Goal: Check status: Check status

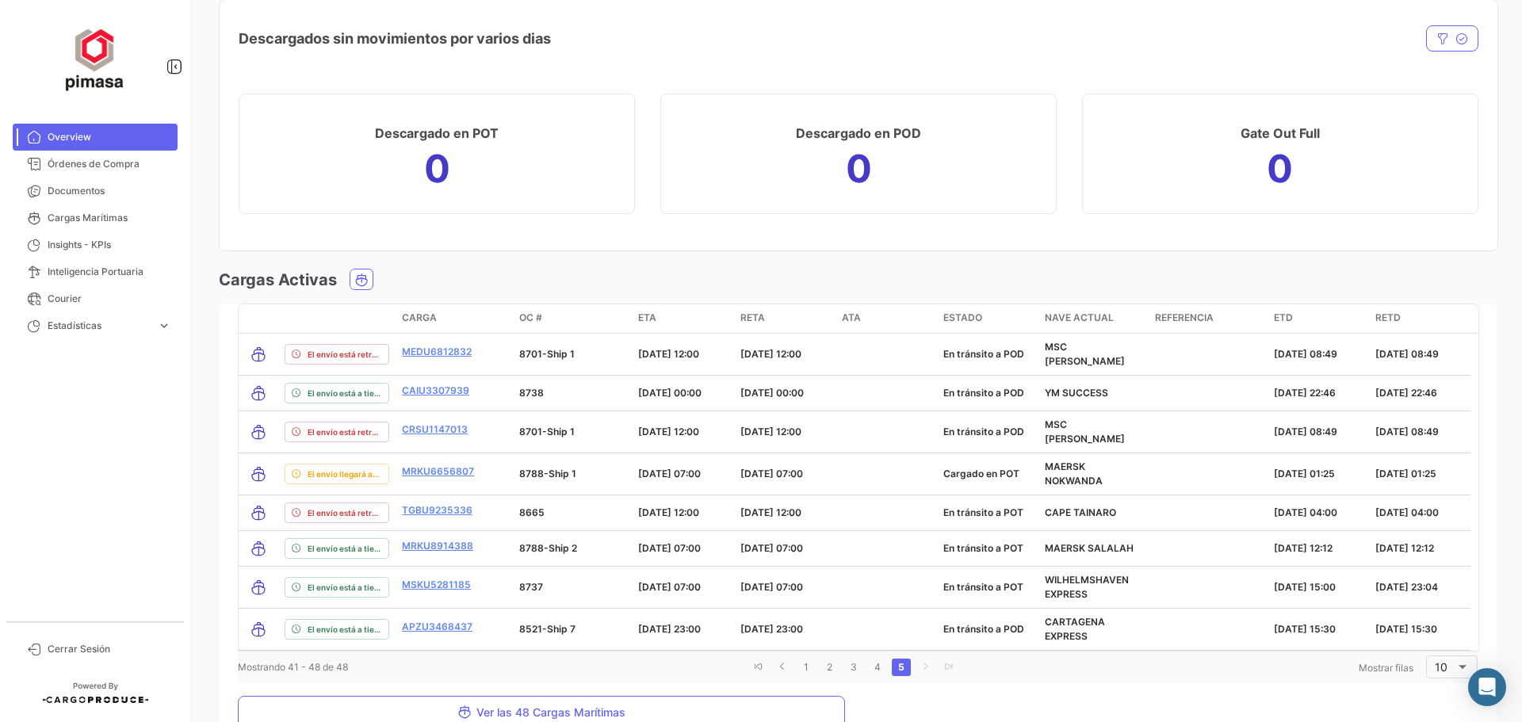
scroll to position [1647, 0]
click at [801, 656] on link "1" at bounding box center [806, 664] width 19 height 17
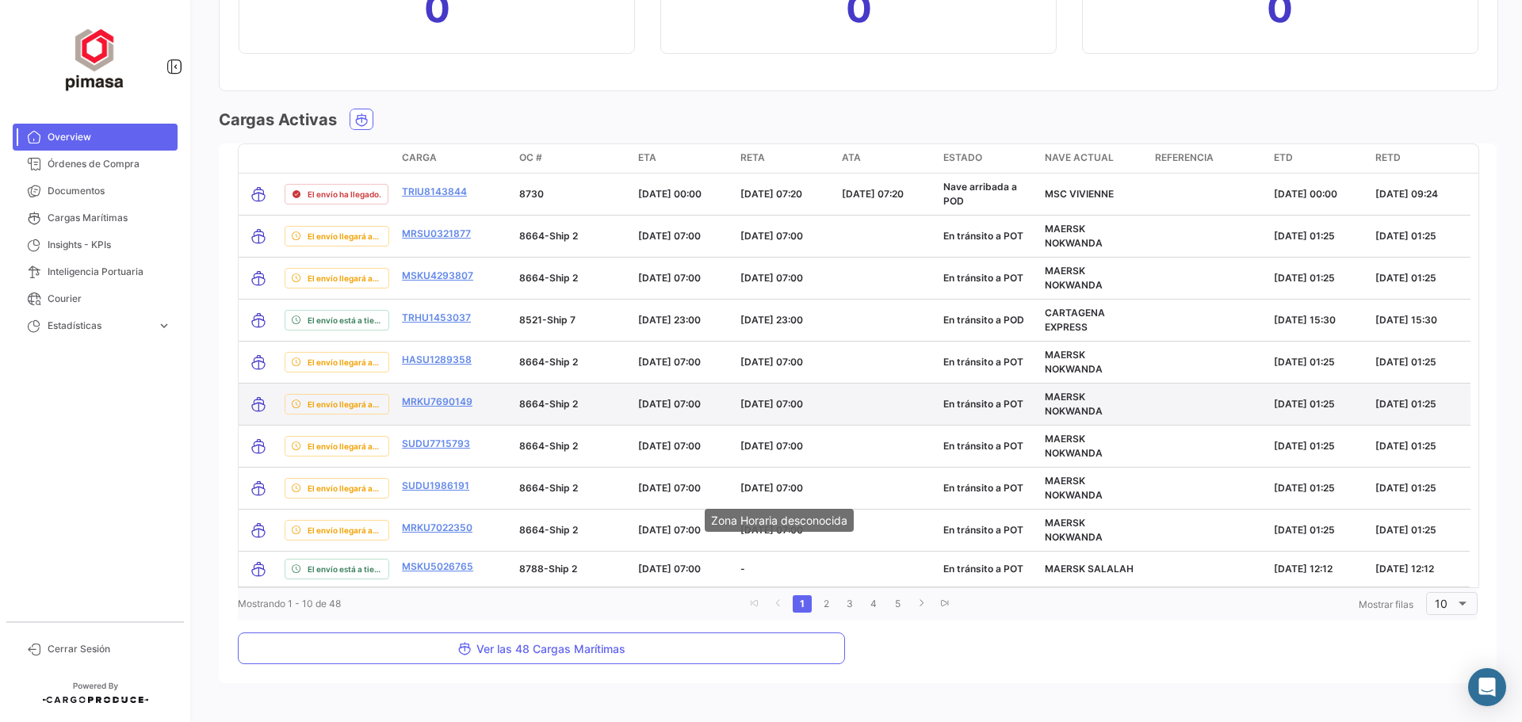
scroll to position [1806, 0]
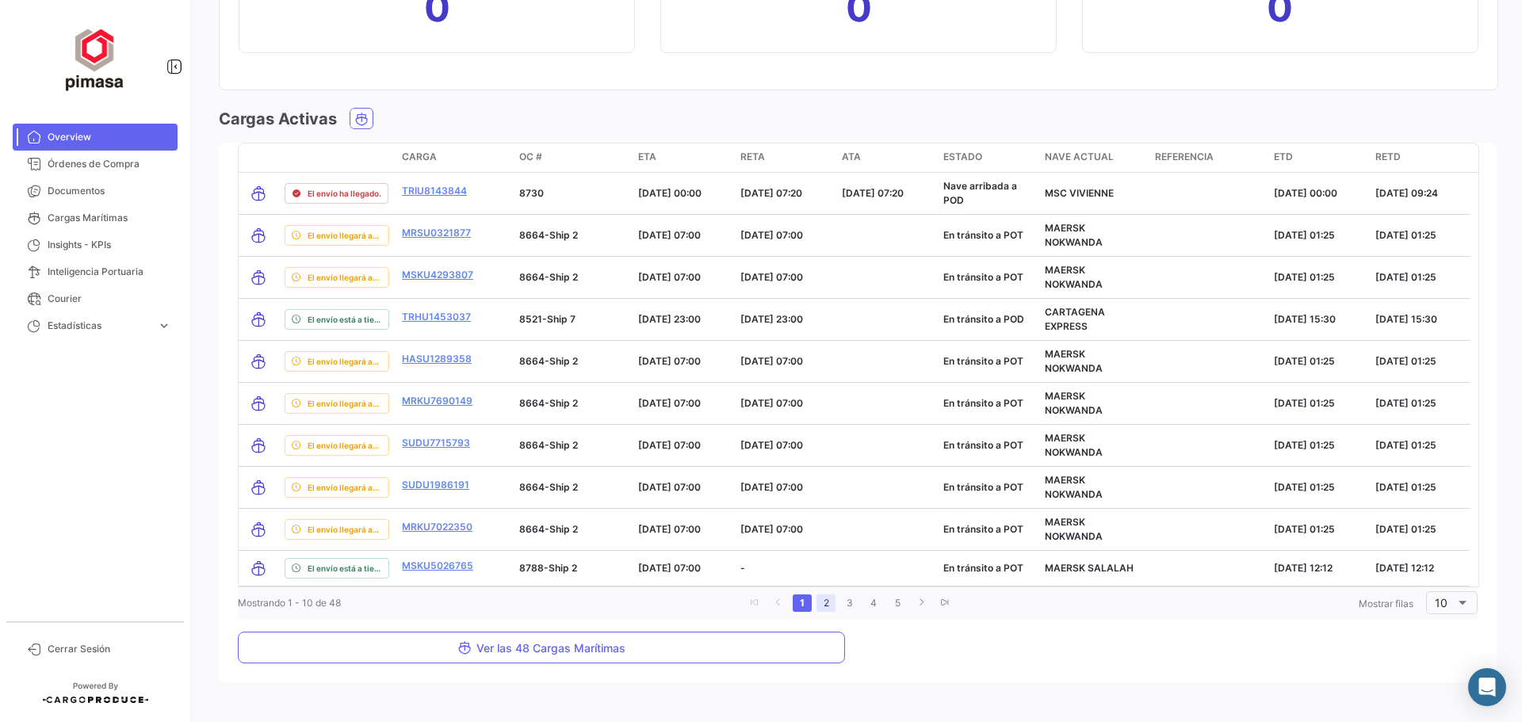
click at [824, 602] on link "2" at bounding box center [825, 602] width 19 height 17
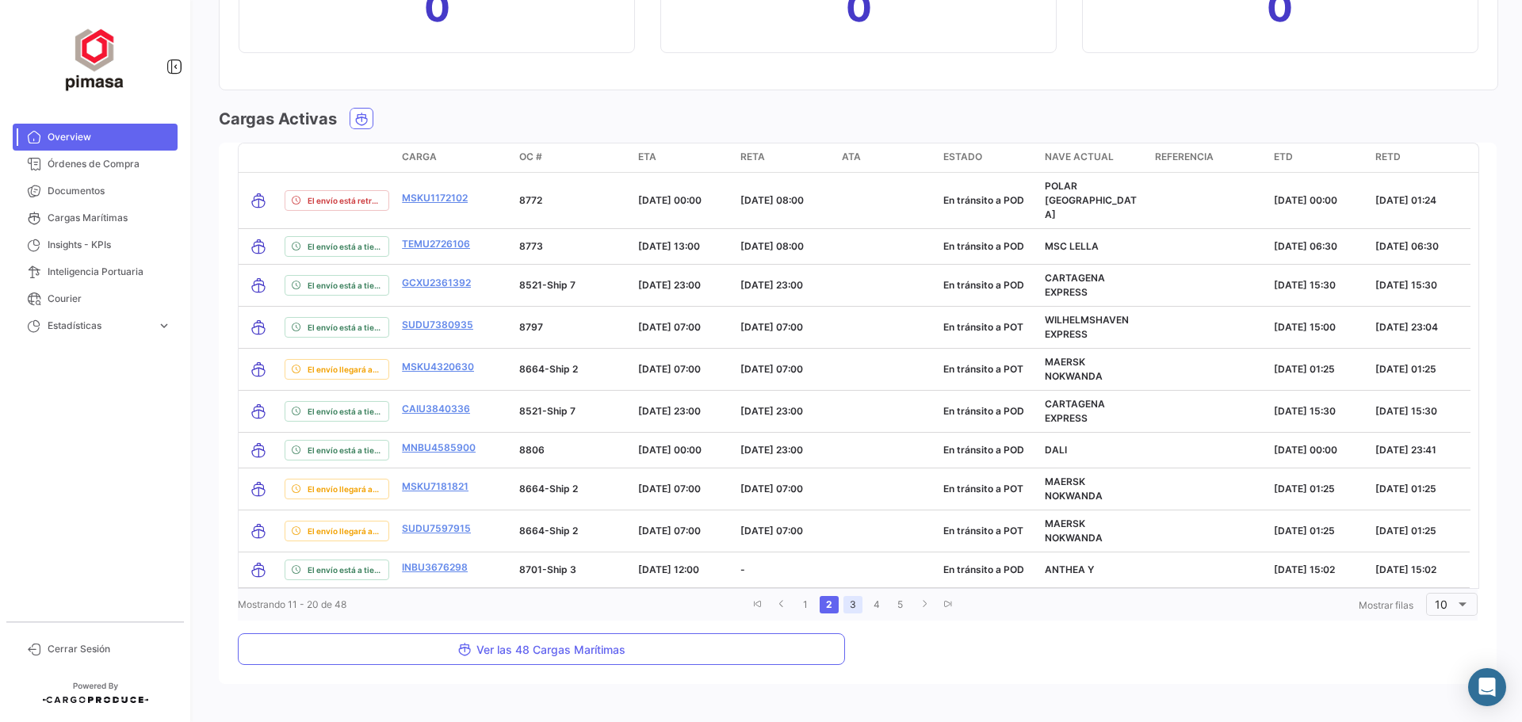
click at [849, 596] on link "3" at bounding box center [852, 604] width 19 height 17
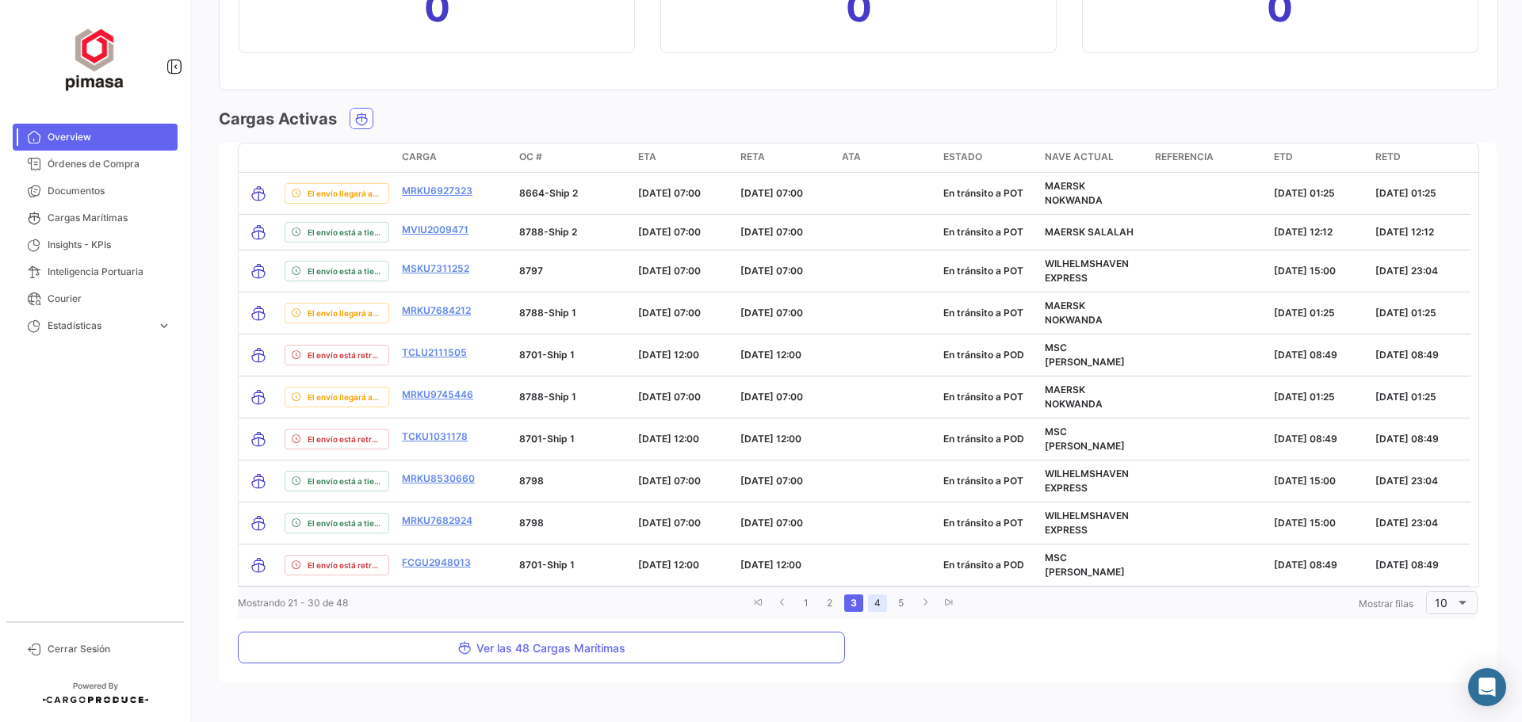
click at [873, 594] on link "4" at bounding box center [877, 602] width 19 height 17
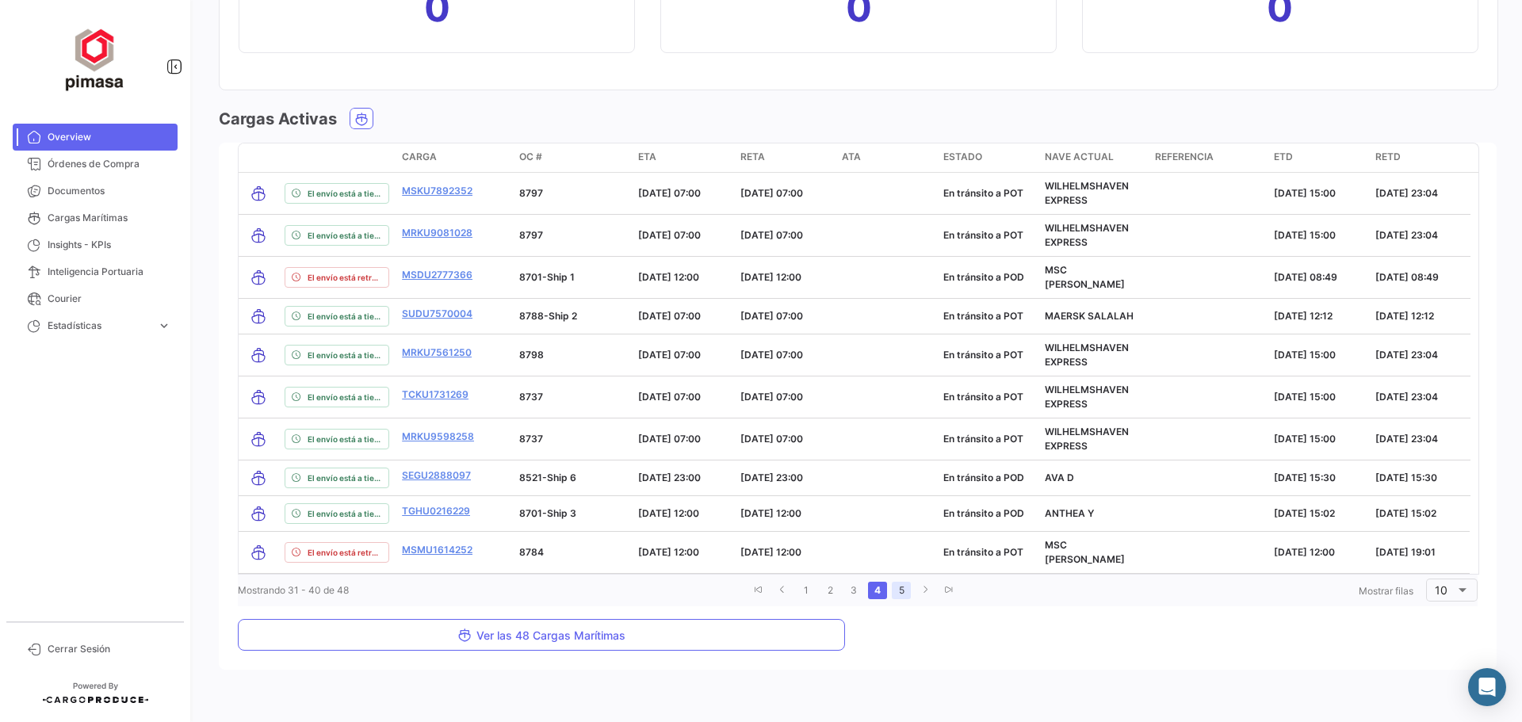
click at [892, 582] on link "5" at bounding box center [901, 590] width 19 height 17
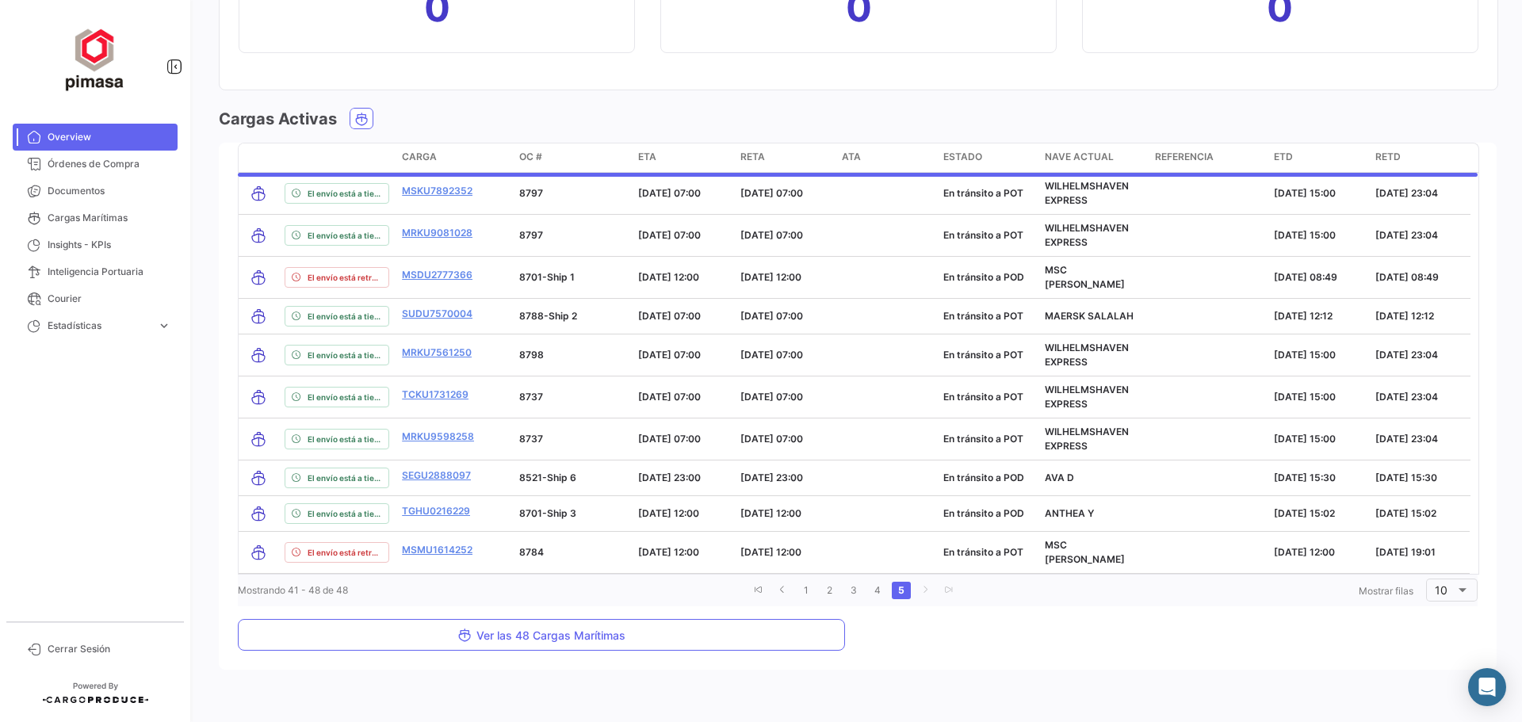
scroll to position [1726, 0]
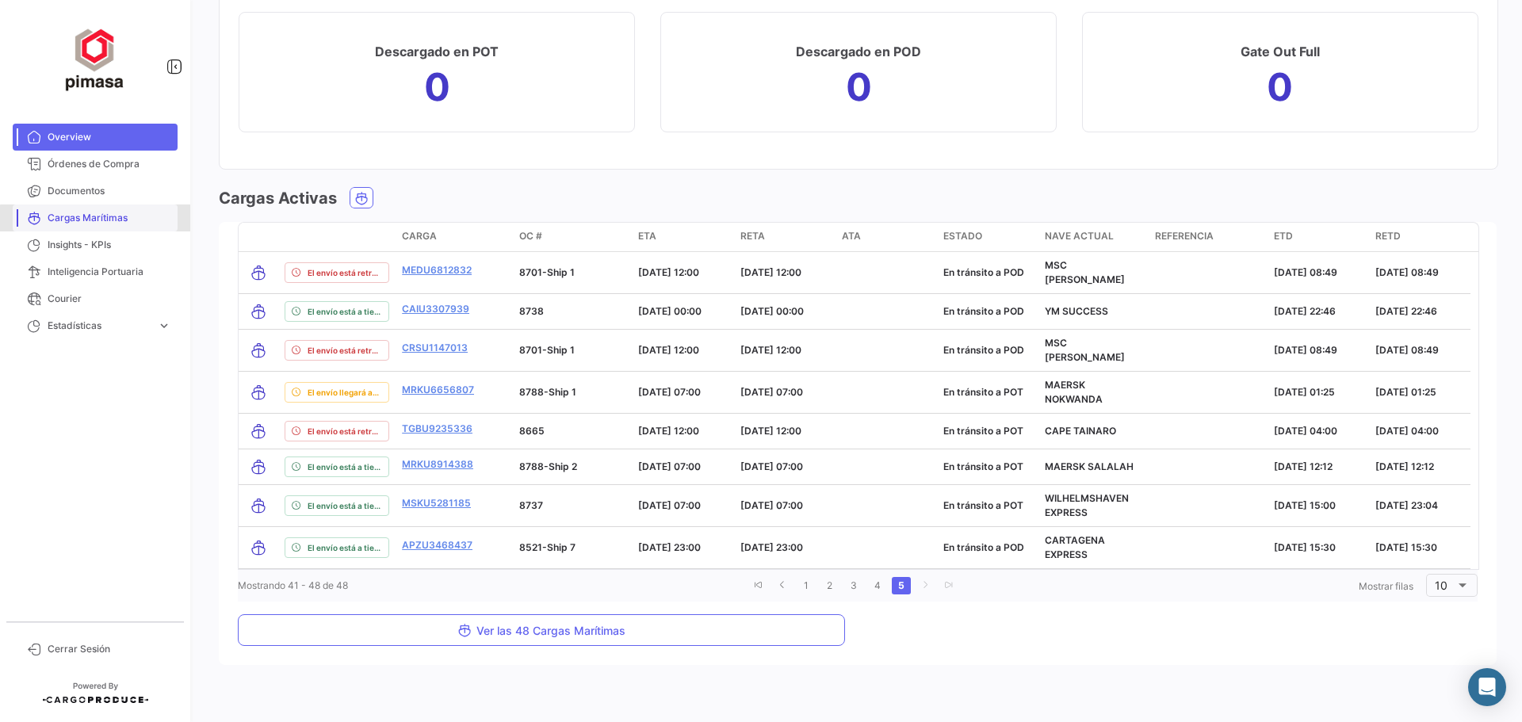
click at [109, 219] on span "Cargas Marítimas" at bounding box center [110, 218] width 124 height 14
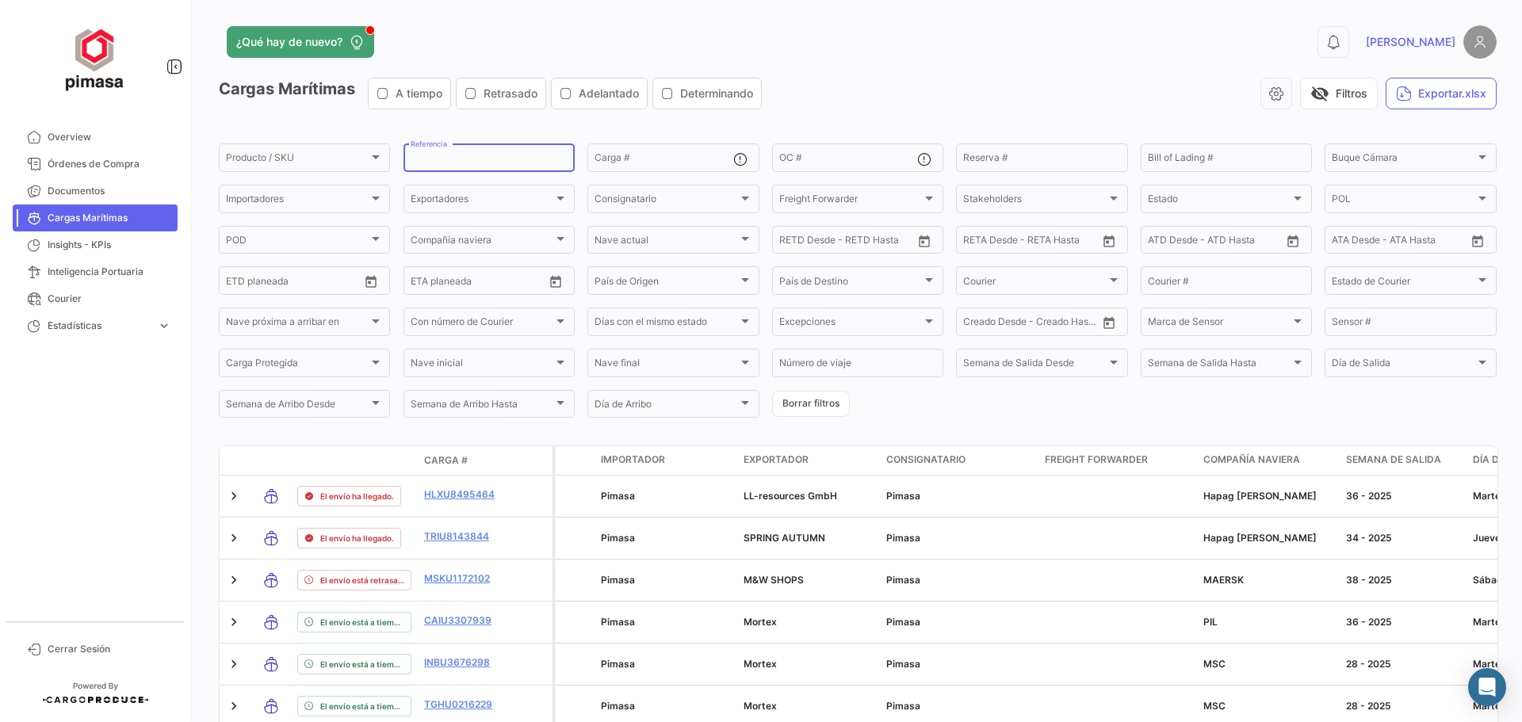
click at [532, 159] on input "Referencia" at bounding box center [489, 160] width 157 height 11
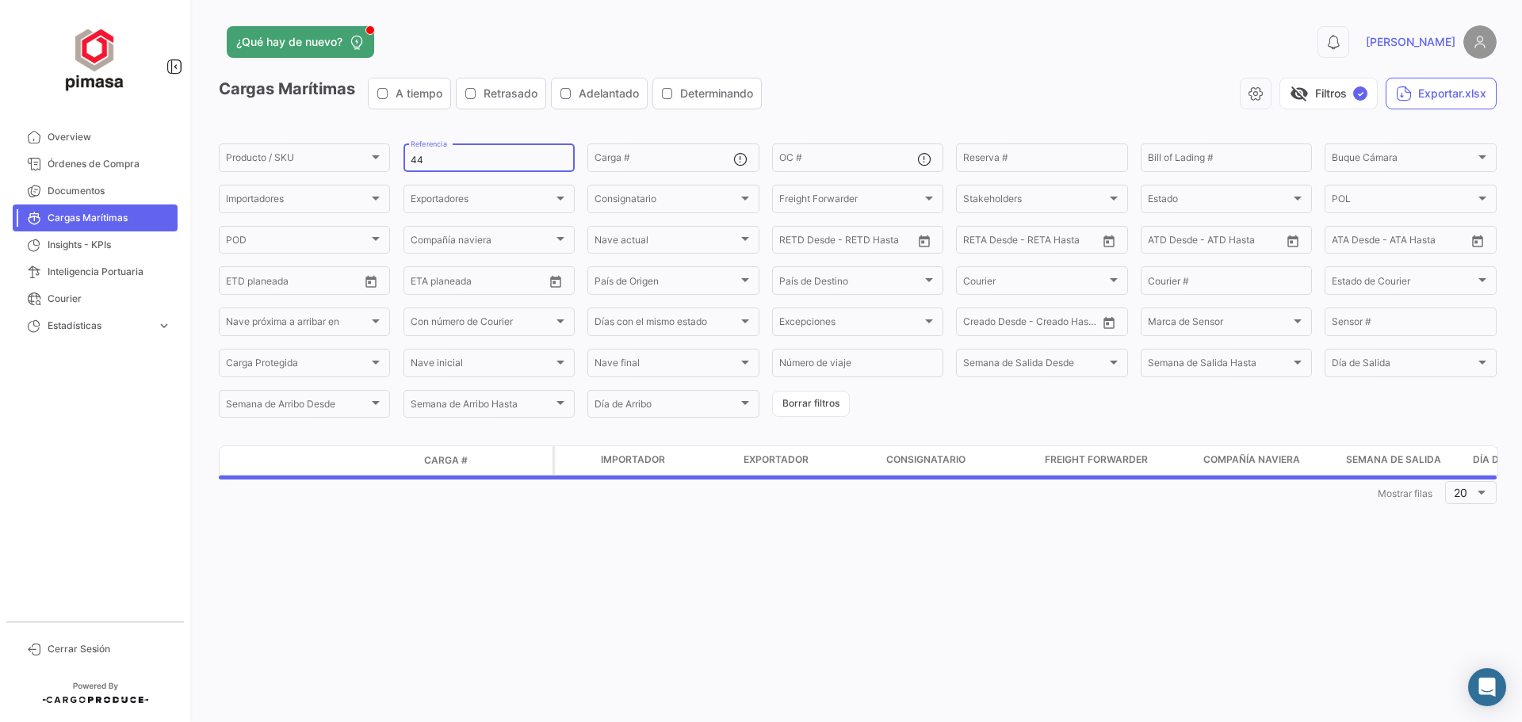
type input "4"
click at [831, 151] on div "OC #" at bounding box center [848, 156] width 138 height 31
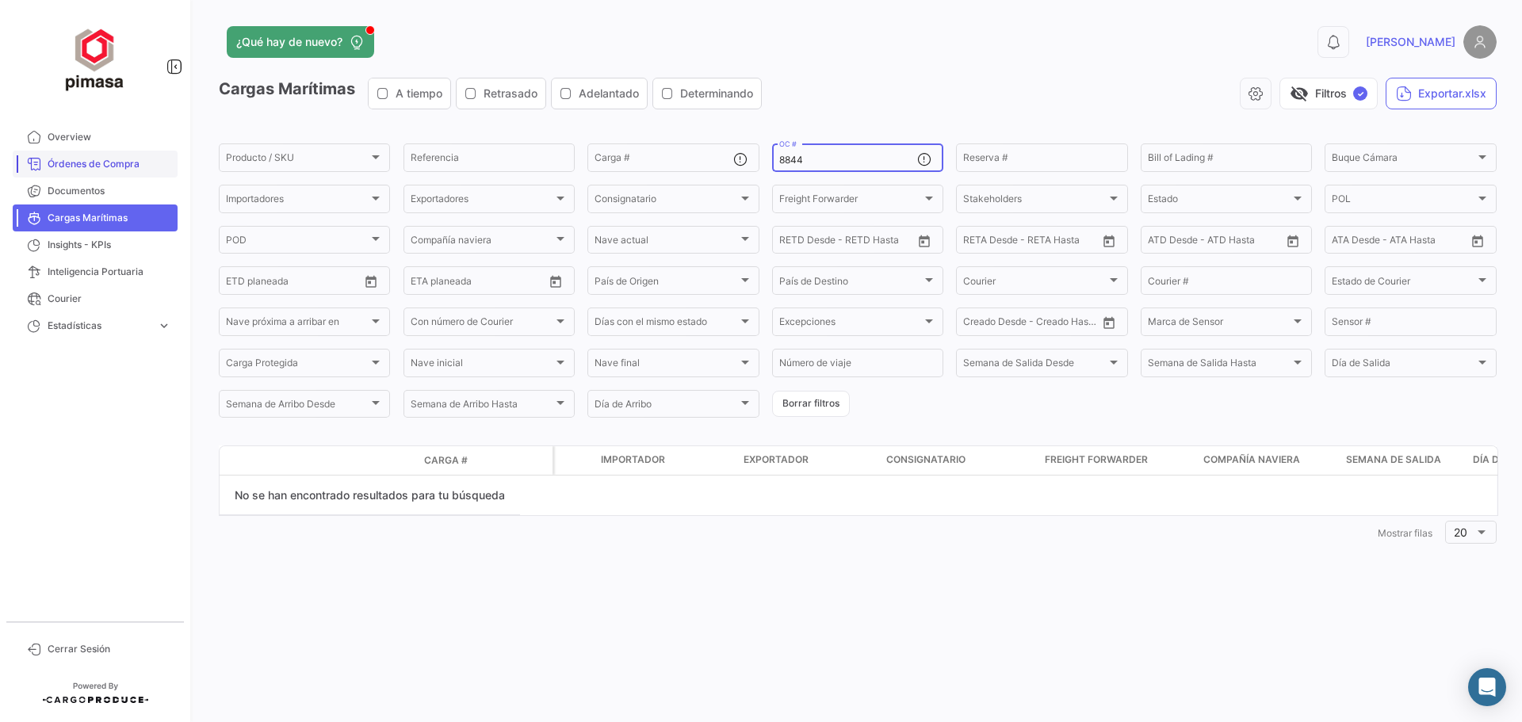
type input "8844"
click at [90, 160] on span "Órdenes de Compra" at bounding box center [110, 164] width 124 height 14
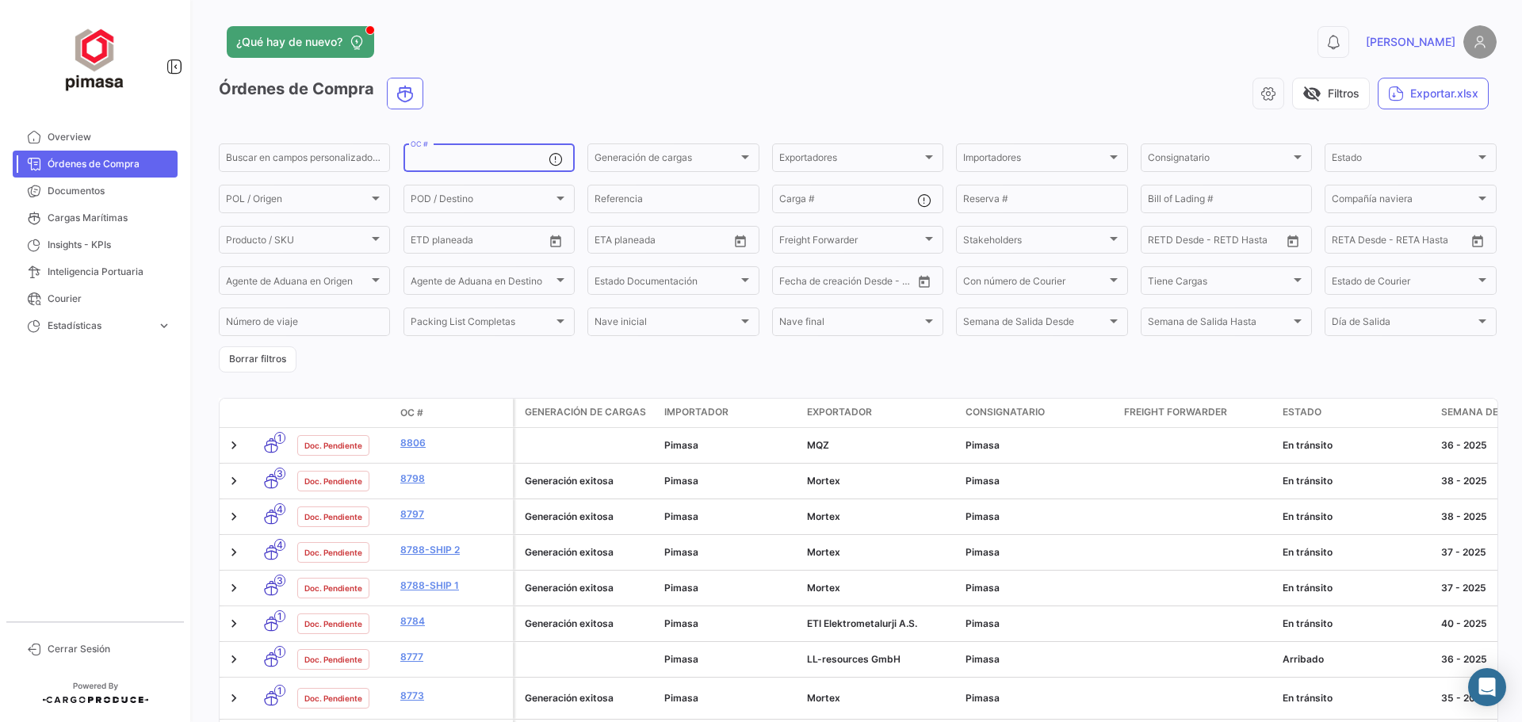
click at [491, 161] on input "OC #" at bounding box center [480, 160] width 138 height 11
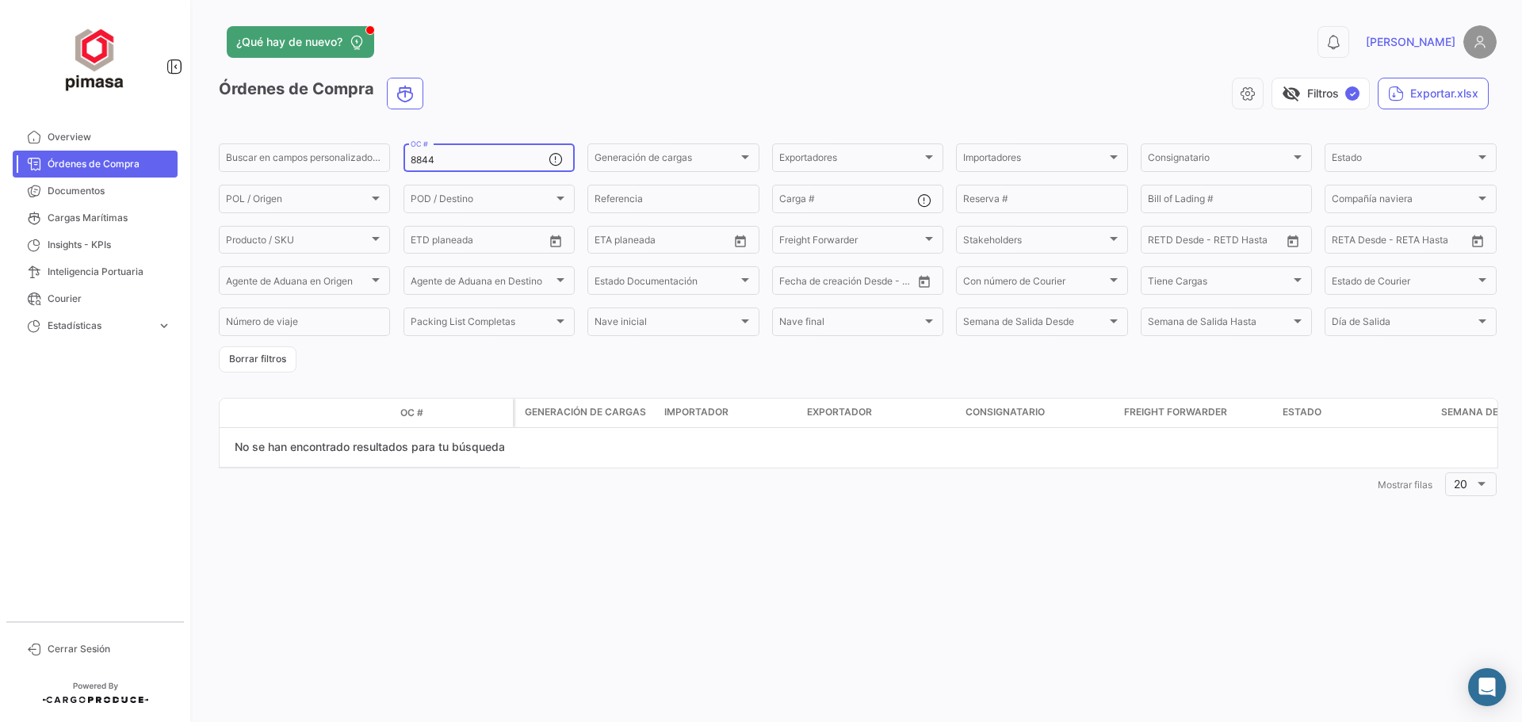
type input "8844"
click at [78, 137] on span "Overview" at bounding box center [110, 137] width 124 height 14
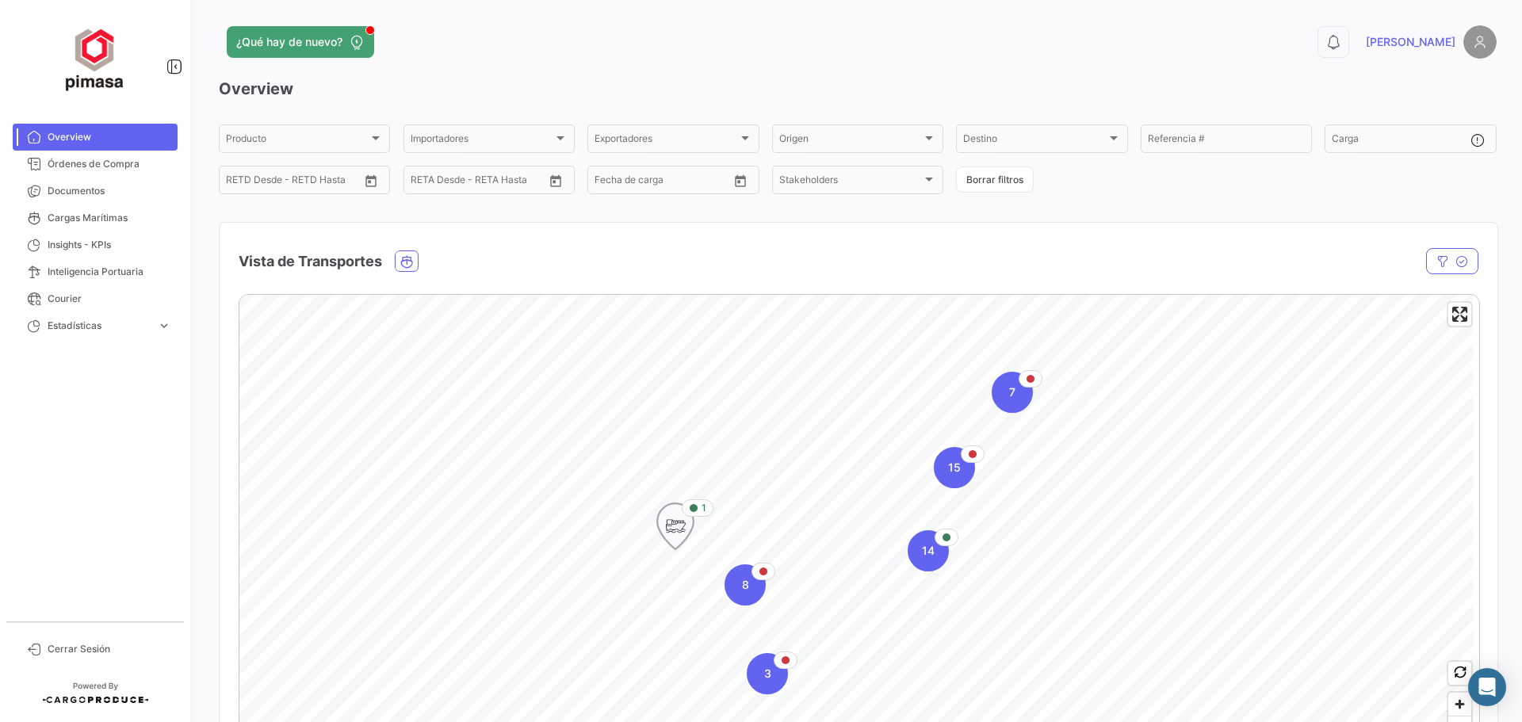
click at [678, 533] on icon "Map marker" at bounding box center [675, 526] width 22 height 33
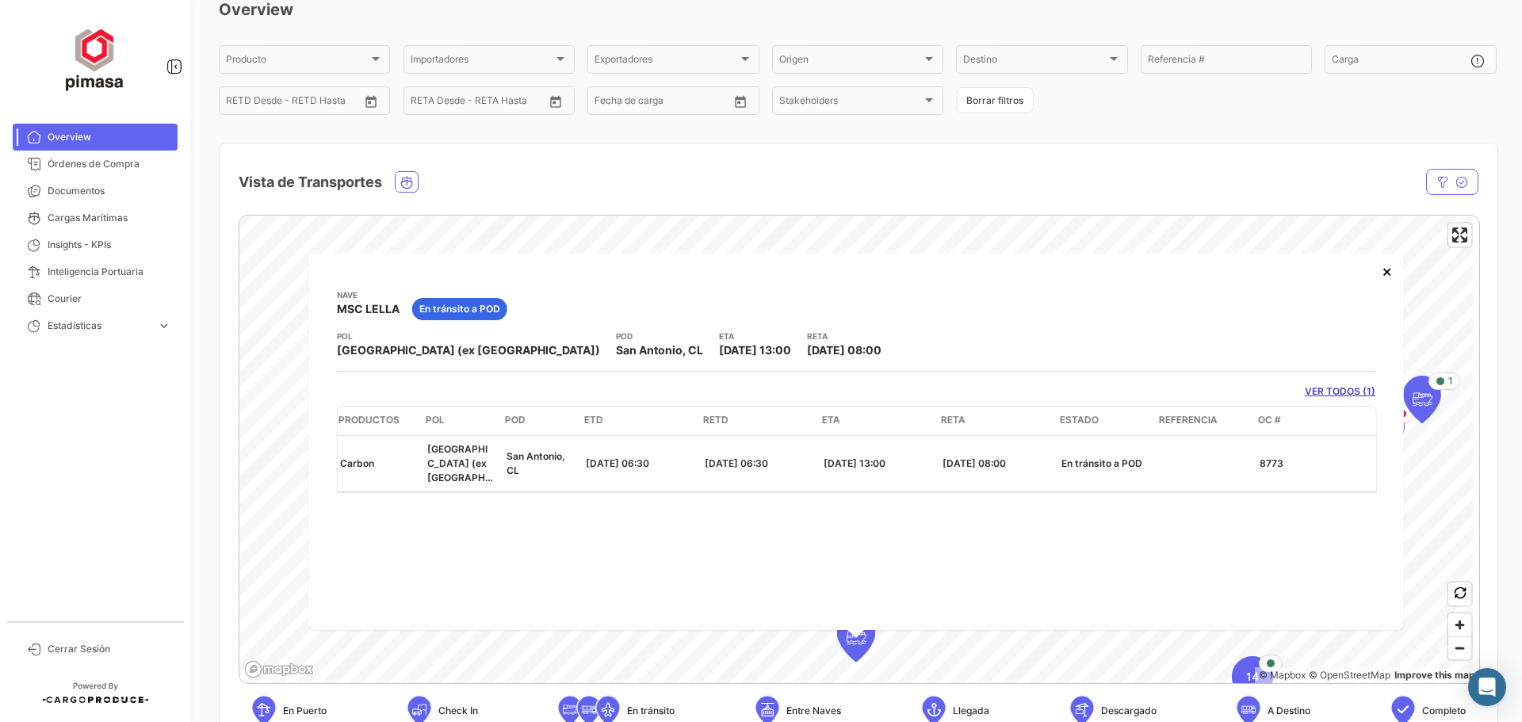
scroll to position [0, 273]
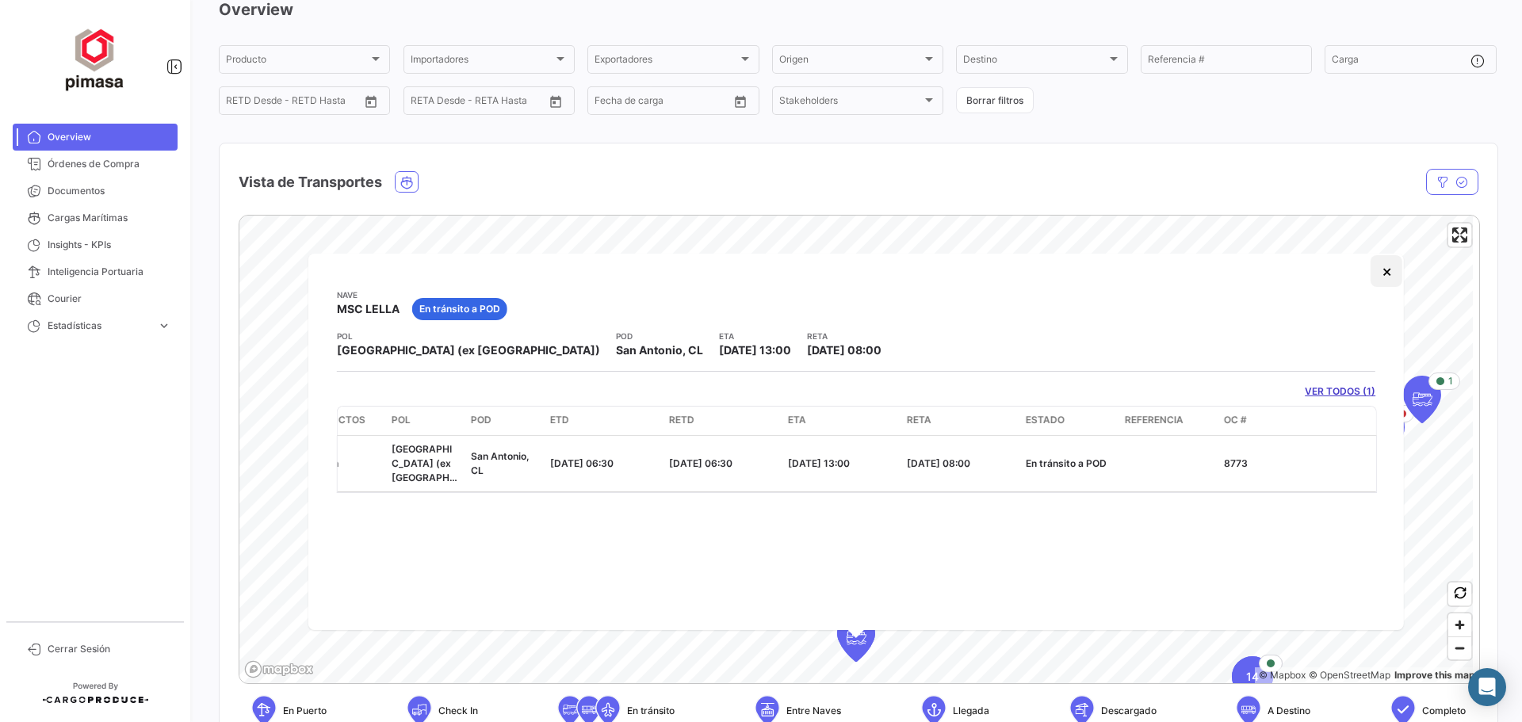
click at [1381, 272] on button "×" at bounding box center [1386, 271] width 32 height 32
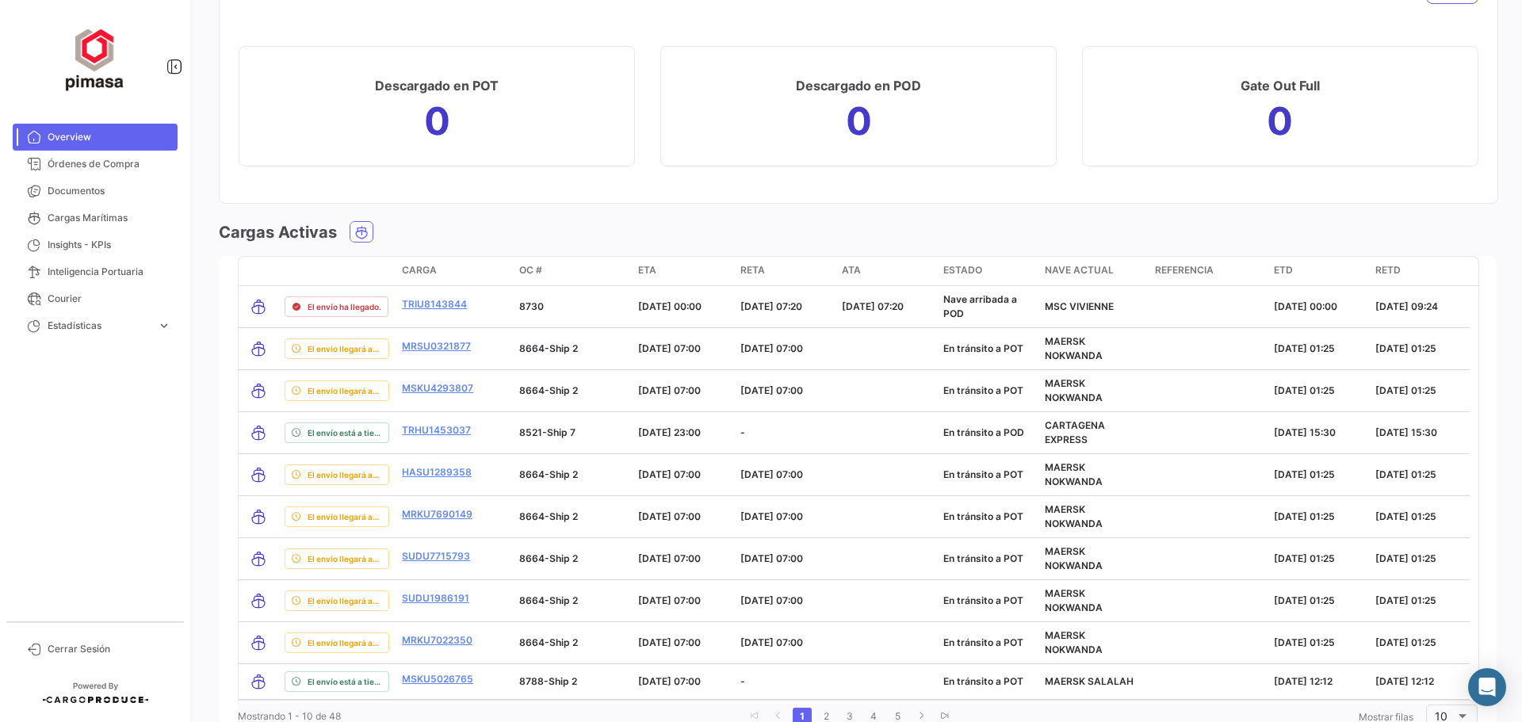
scroll to position [1744, 0]
